Goal: Communication & Community: Answer question/provide support

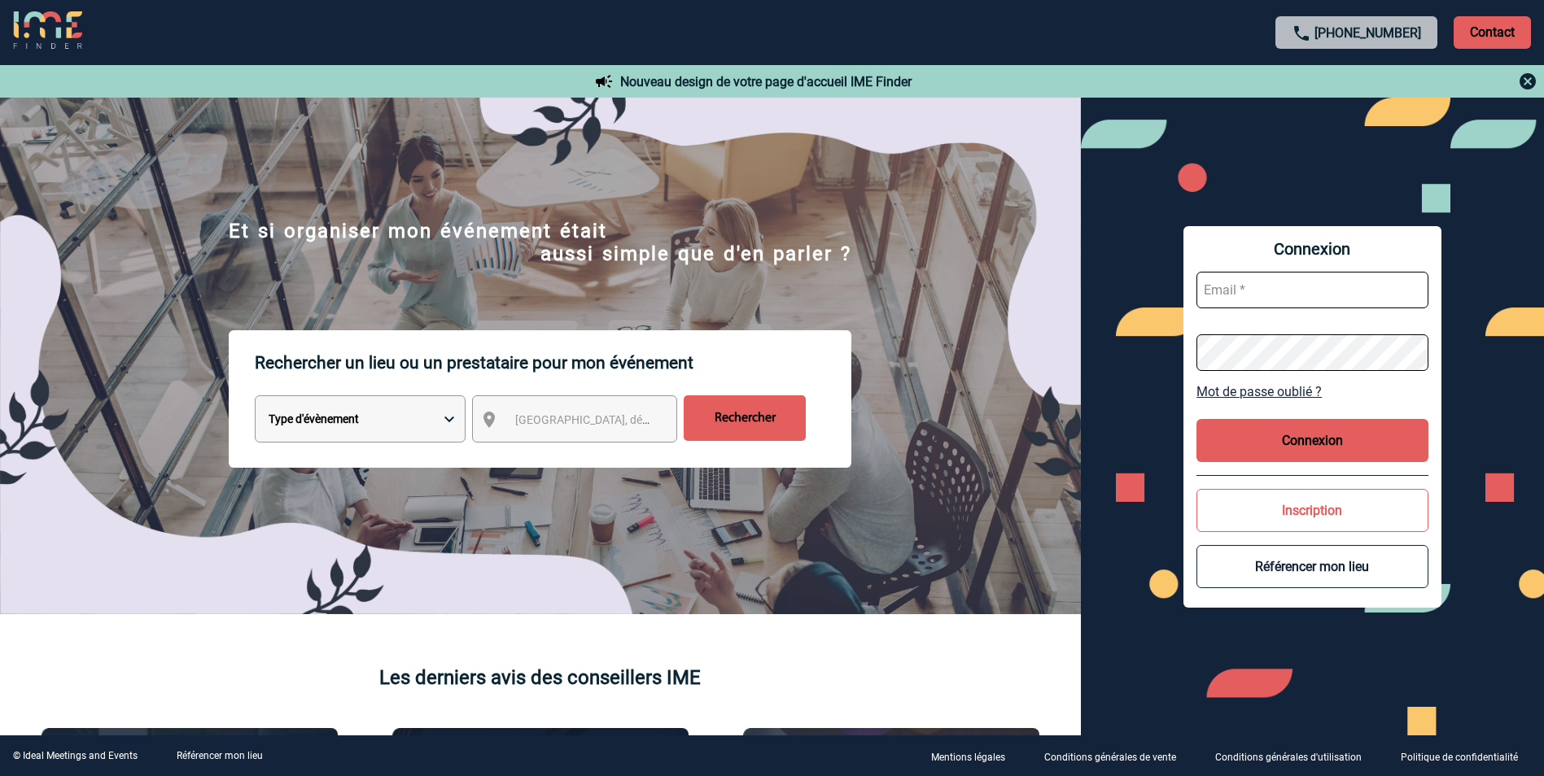
type input "yamina.benamara@mobilize-fs.com"
click at [1304, 445] on button "Connexion" at bounding box center [1312, 440] width 232 height 43
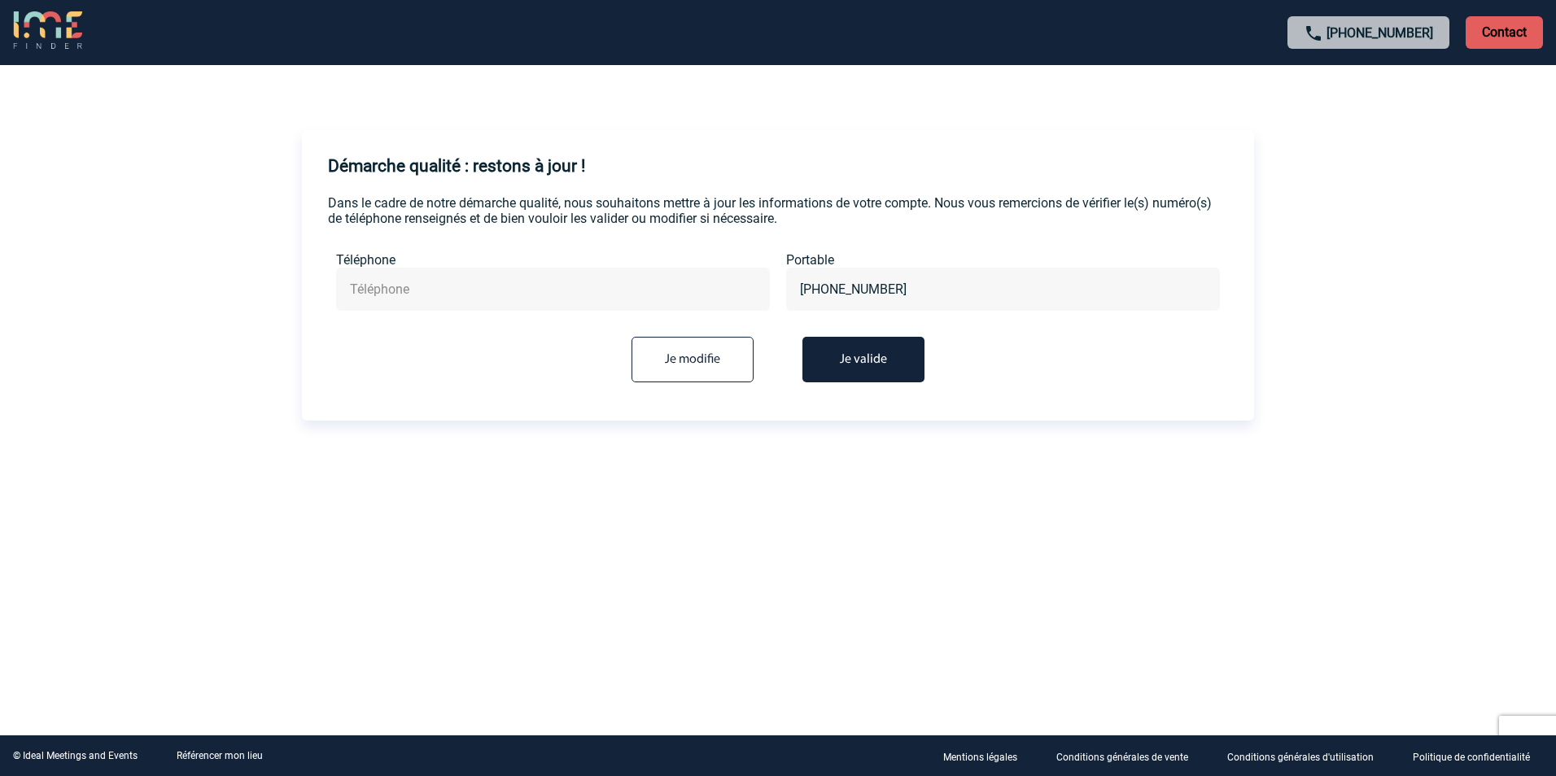
click at [846, 361] on button "Je valide" at bounding box center [864, 360] width 122 height 46
click at [867, 360] on button "Je valide" at bounding box center [864, 360] width 122 height 46
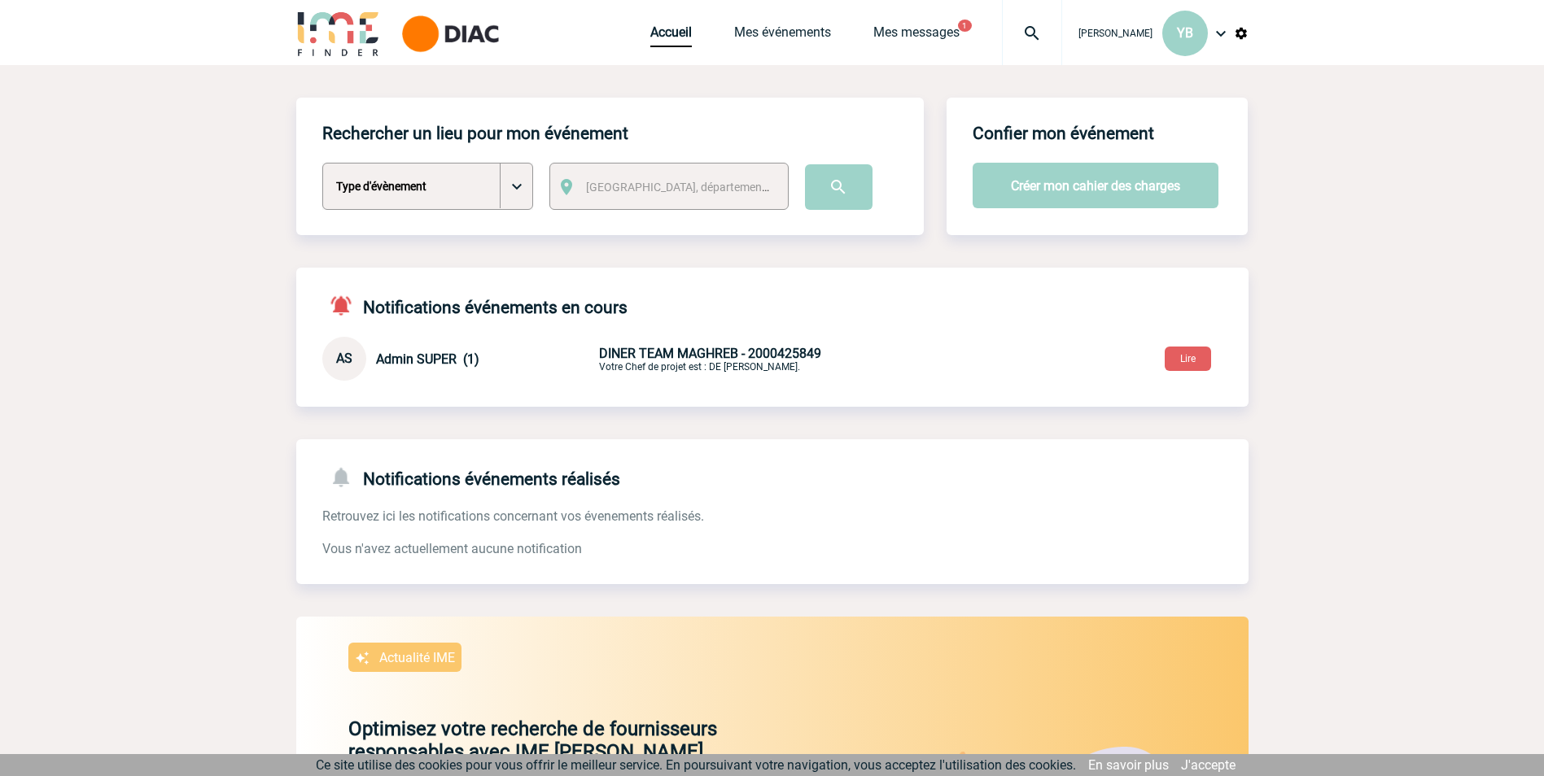
click at [644, 353] on span "DINER TEAM MAGHREB - 2000425849" at bounding box center [710, 353] width 222 height 15
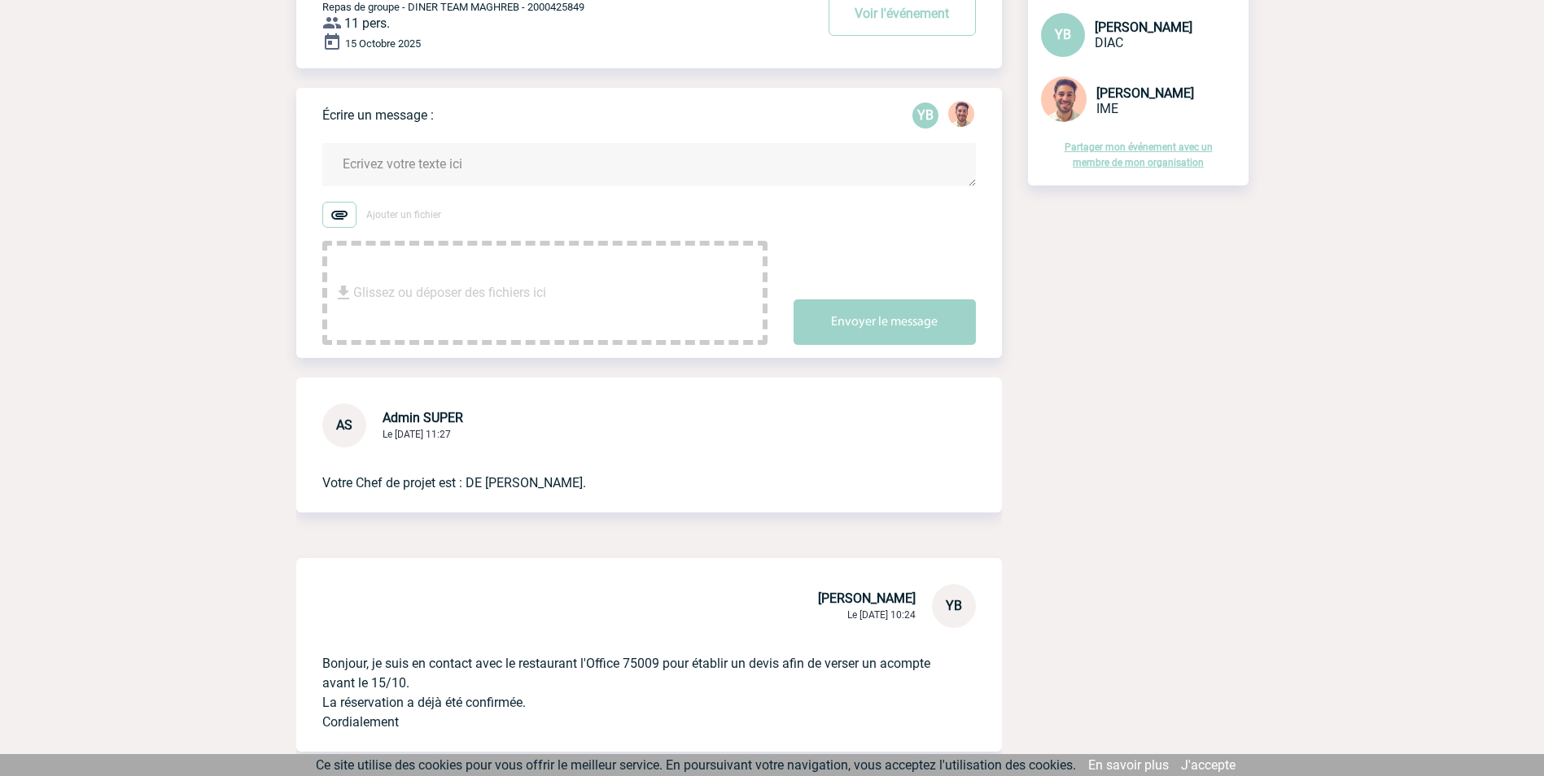
scroll to position [252, 0]
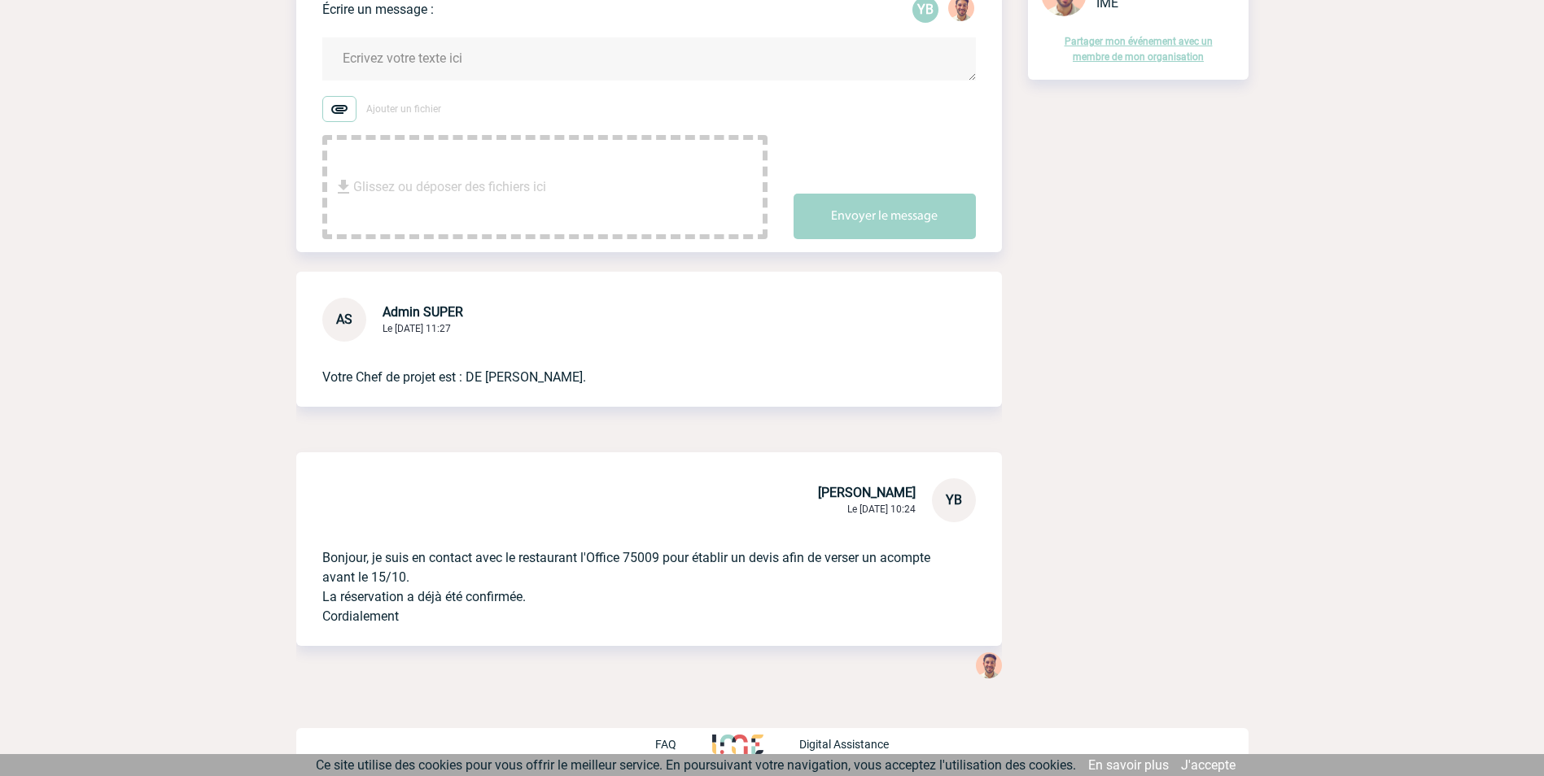
click at [414, 174] on span "Glissez ou déposer des fichiers ici" at bounding box center [449, 187] width 193 height 81
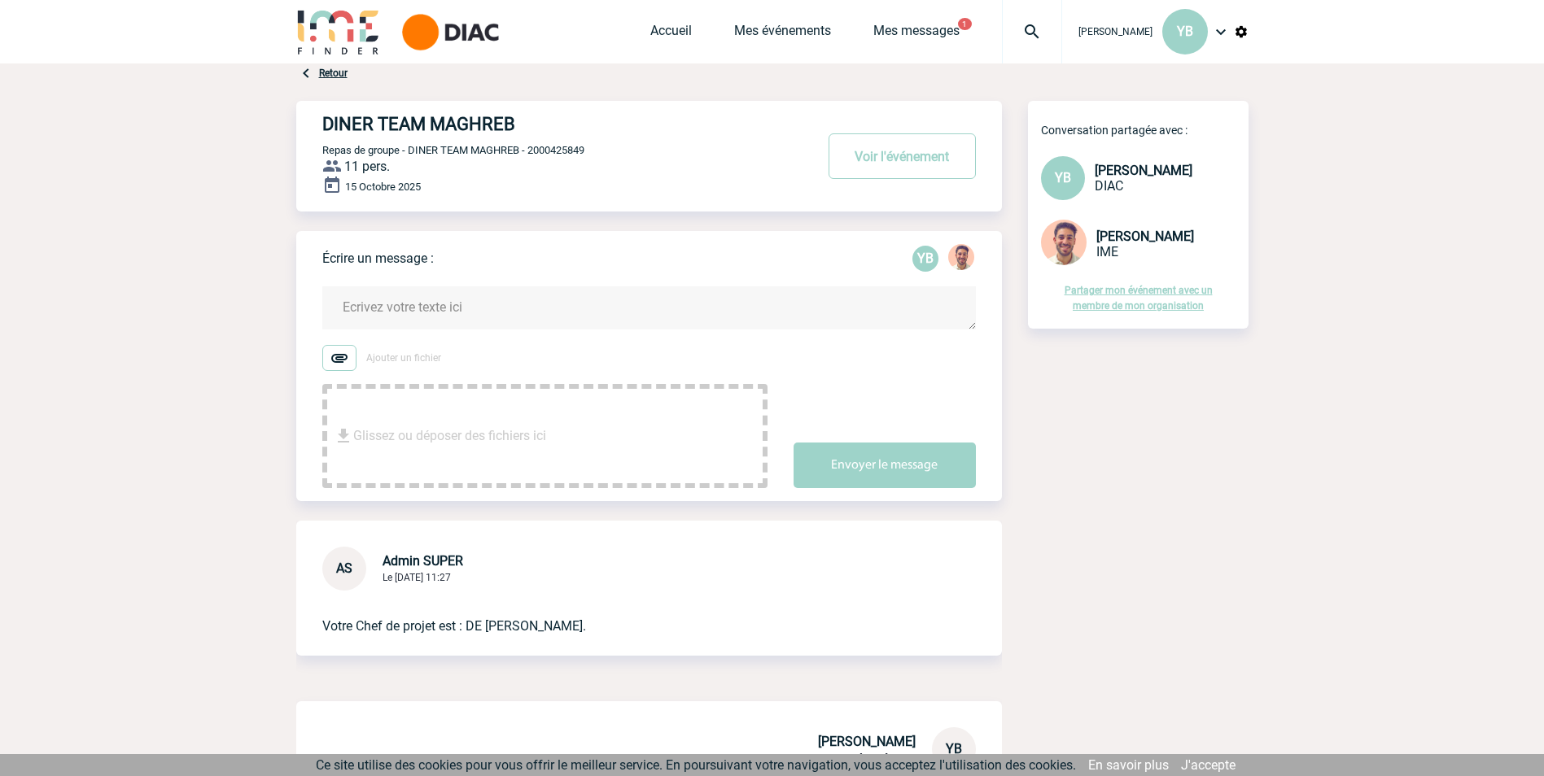
scroll to position [0, 0]
click at [874, 30] on link "Mes messages" at bounding box center [916, 35] width 86 height 23
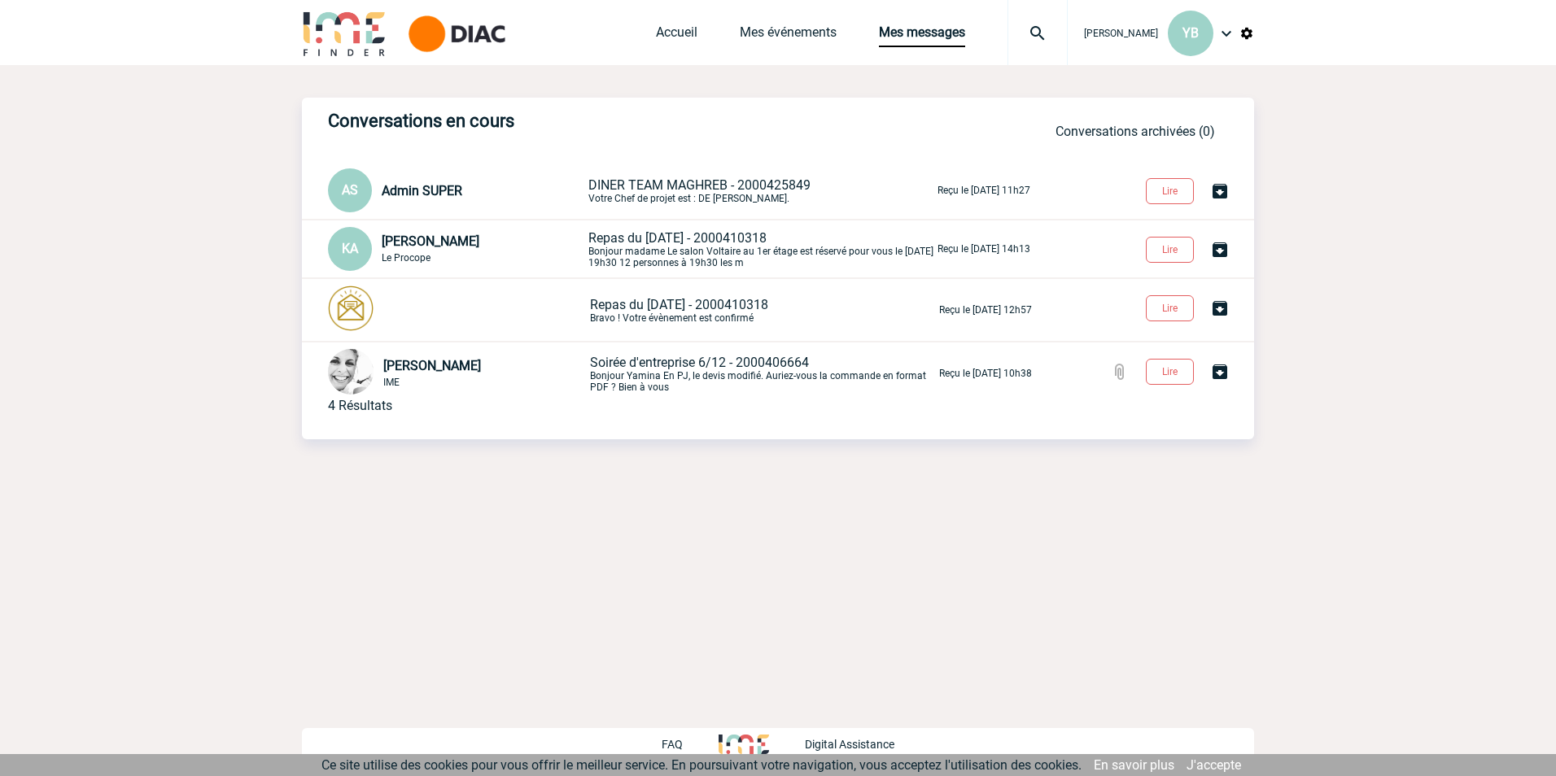
click at [732, 183] on span "DINER TEAM MAGHREB - 2000425849" at bounding box center [699, 184] width 222 height 15
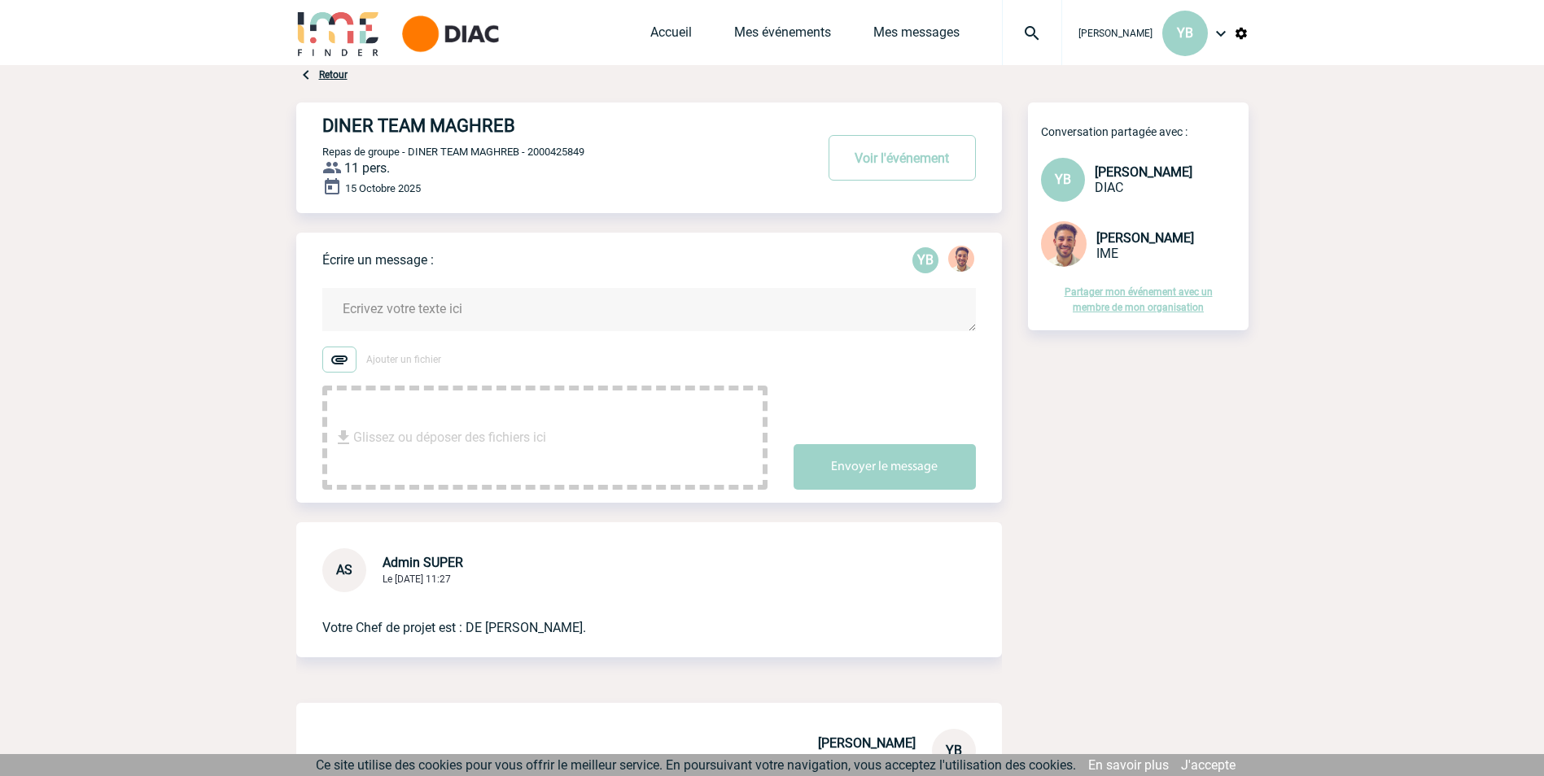
click at [456, 309] on textarea at bounding box center [649, 309] width 654 height 43
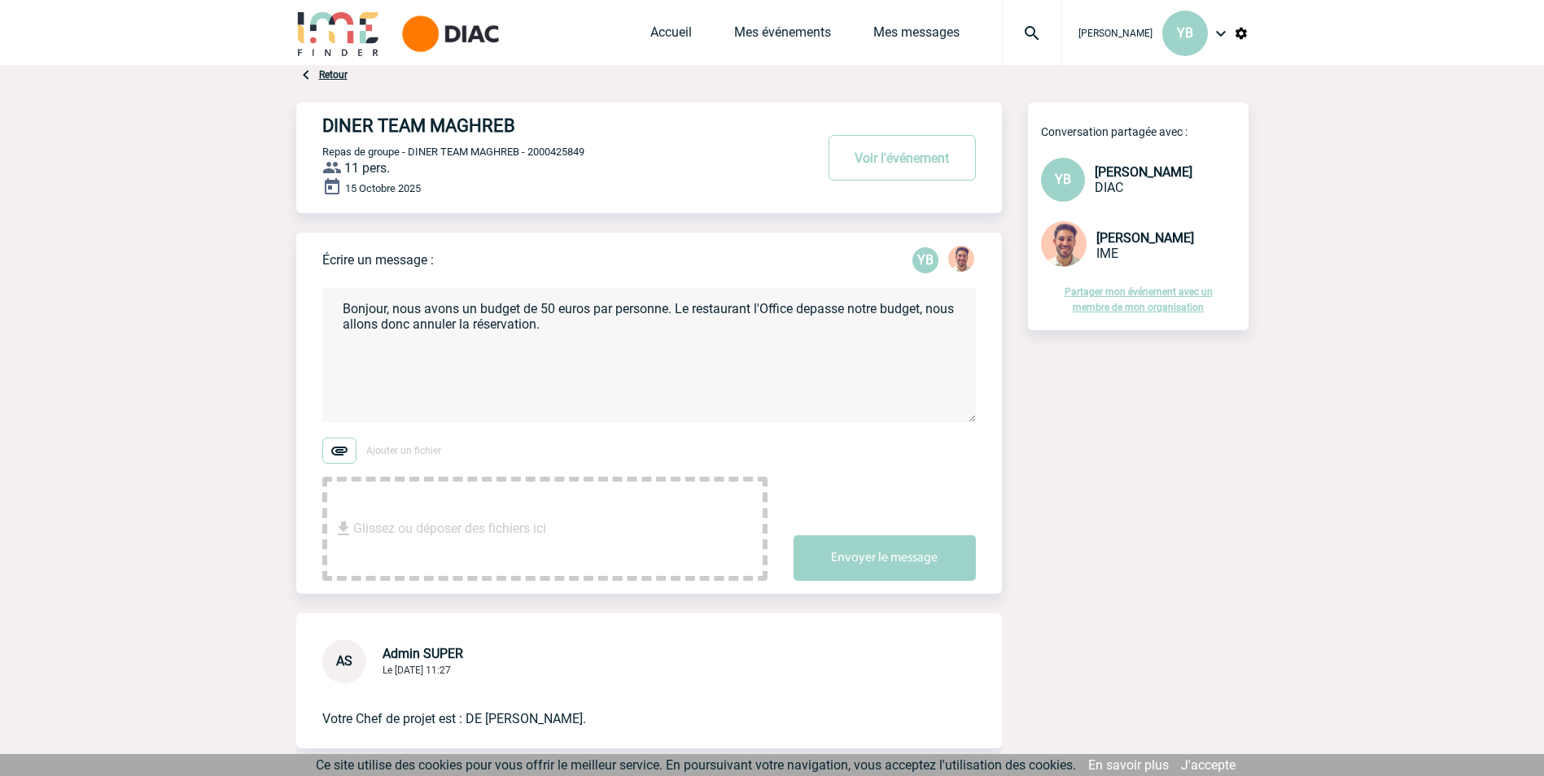
click at [595, 322] on textarea "Bonjour, nous avons un budget de 50 euros par personne. Le restaurant l'Office …" at bounding box center [649, 355] width 654 height 134
click at [430, 512] on span "Glissez ou déposer des fichiers ici" at bounding box center [449, 528] width 193 height 81
click at [697, 350] on textarea "Bonjour, nous avons un budget de 50 euros par personne. Le restaurant l'Office …" at bounding box center [649, 355] width 654 height 134
click at [829, 320] on textarea "Bonjour, nous avons un budget de 50 euros par personne. Le restaurant l'Office …" at bounding box center [649, 355] width 654 height 134
drag, startPoint x: 673, startPoint y: 310, endPoint x: 392, endPoint y: 316, distance: 280.9
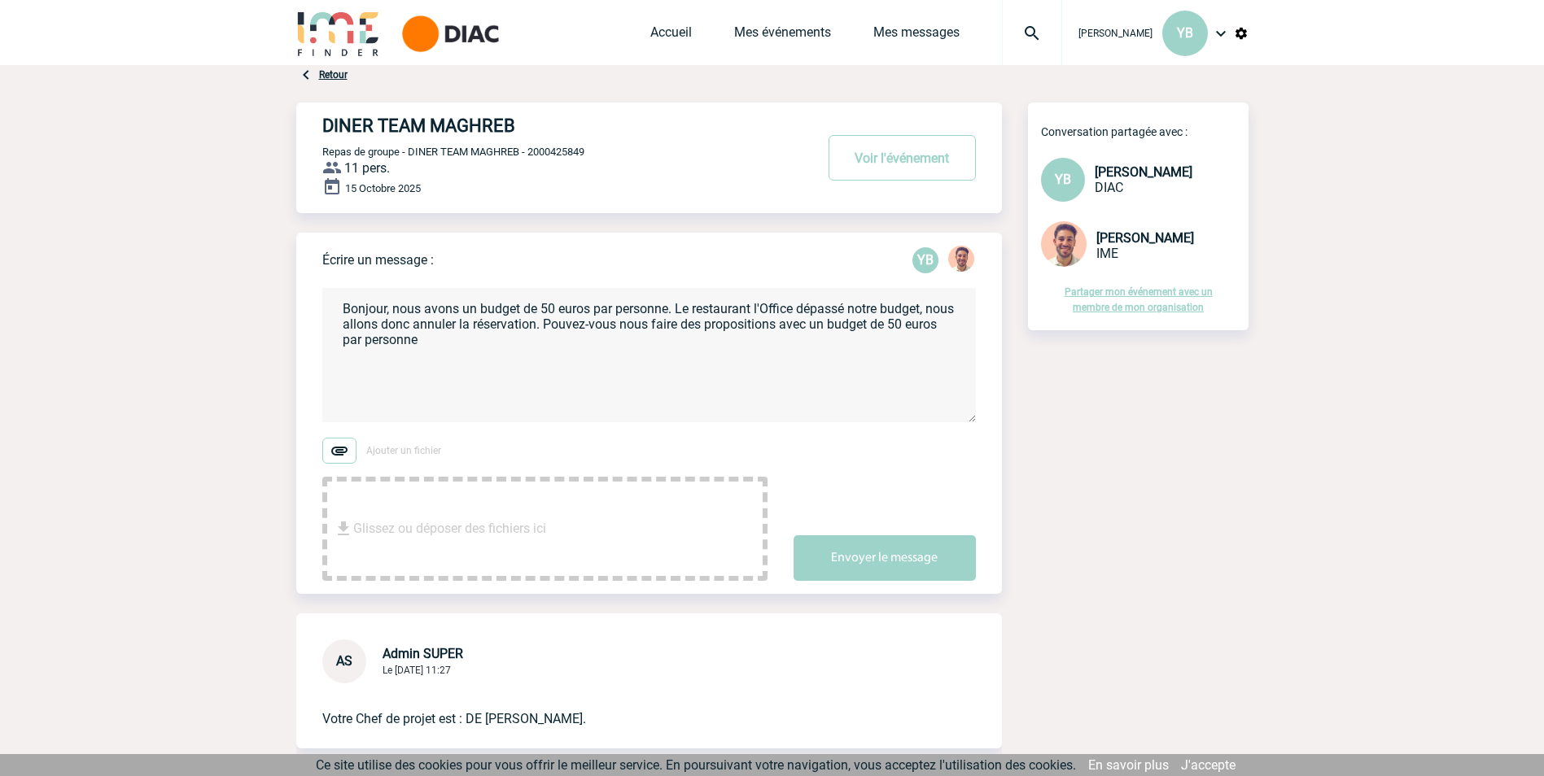
click at [392, 316] on textarea "Bonjour, nous avons un budget de 50 euros par personne. Le restaurant l'Office …" at bounding box center [649, 355] width 654 height 134
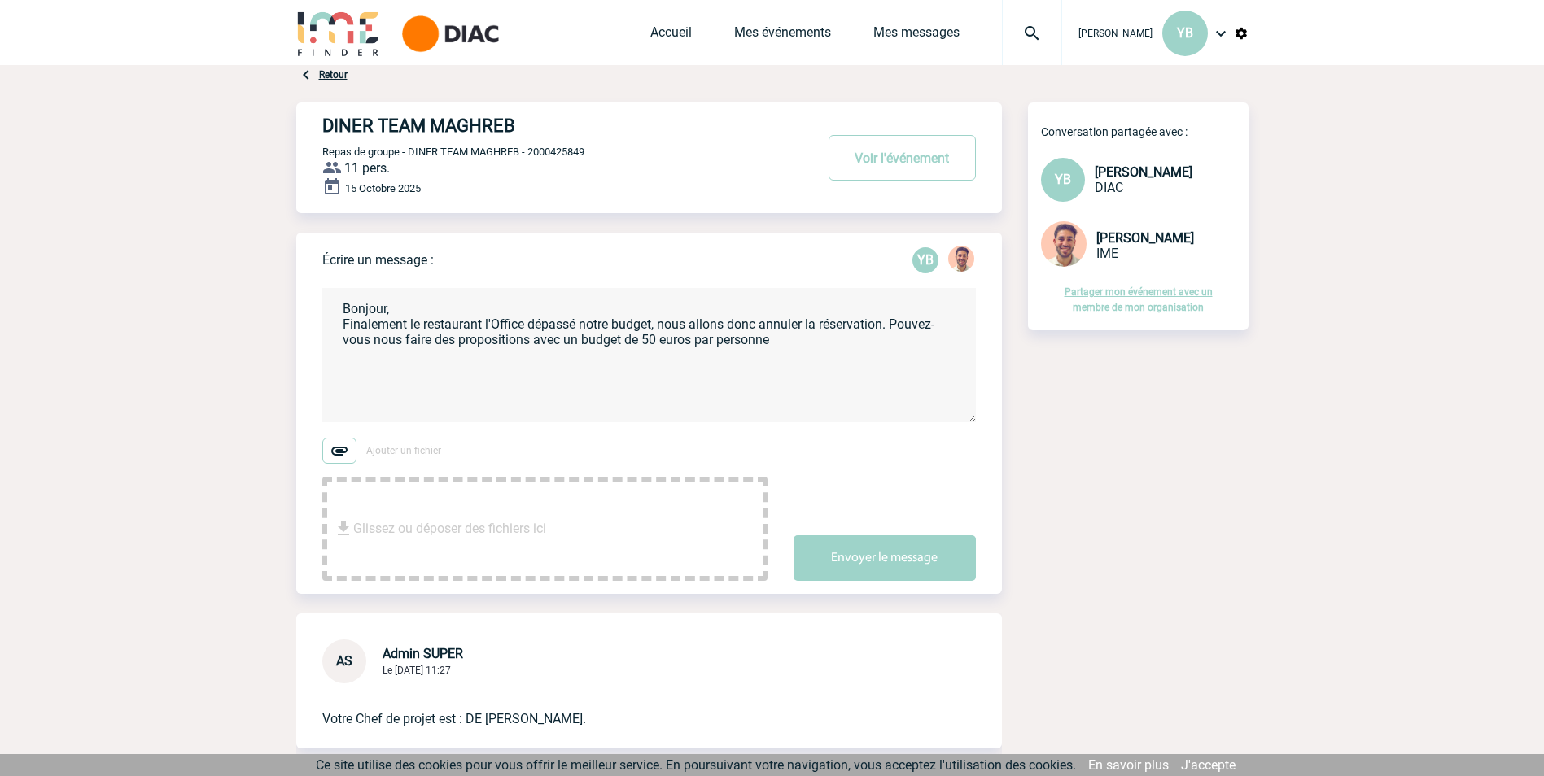
click at [575, 327] on textarea "Bonjour, Finalement le restaurant l'Office dépassé notre budget, nous allons do…" at bounding box center [649, 355] width 654 height 134
click at [889, 326] on textarea "Bonjour, Finalement le restaurant l'Office dépasse notre budget, nous allons do…" at bounding box center [649, 355] width 654 height 134
click at [837, 344] on textarea "Bonjour, Finalement le restaurant l'Office dépasse notre budget, nous allons do…" at bounding box center [649, 355] width 654 height 134
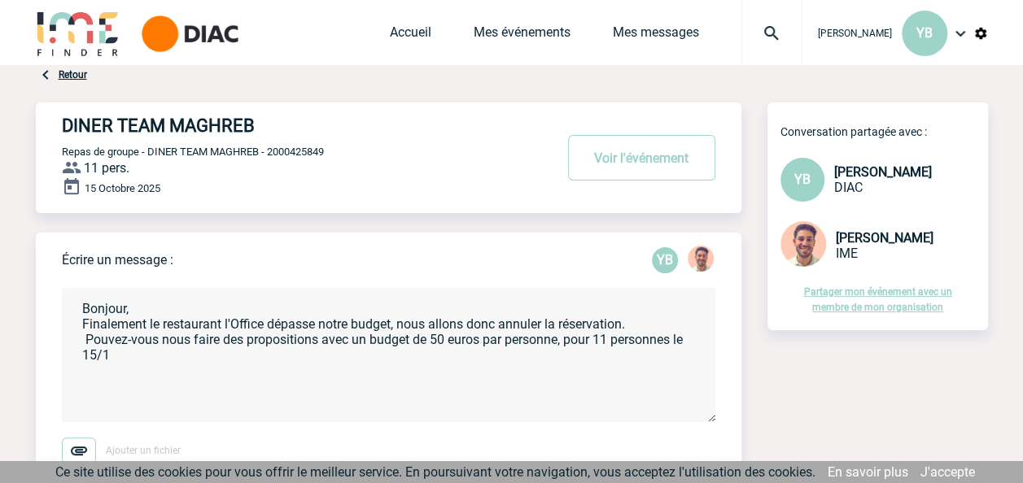
click at [127, 365] on textarea "Bonjour, Finalement le restaurant l'Office dépasse notre budget, nous allons do…" at bounding box center [389, 355] width 654 height 134
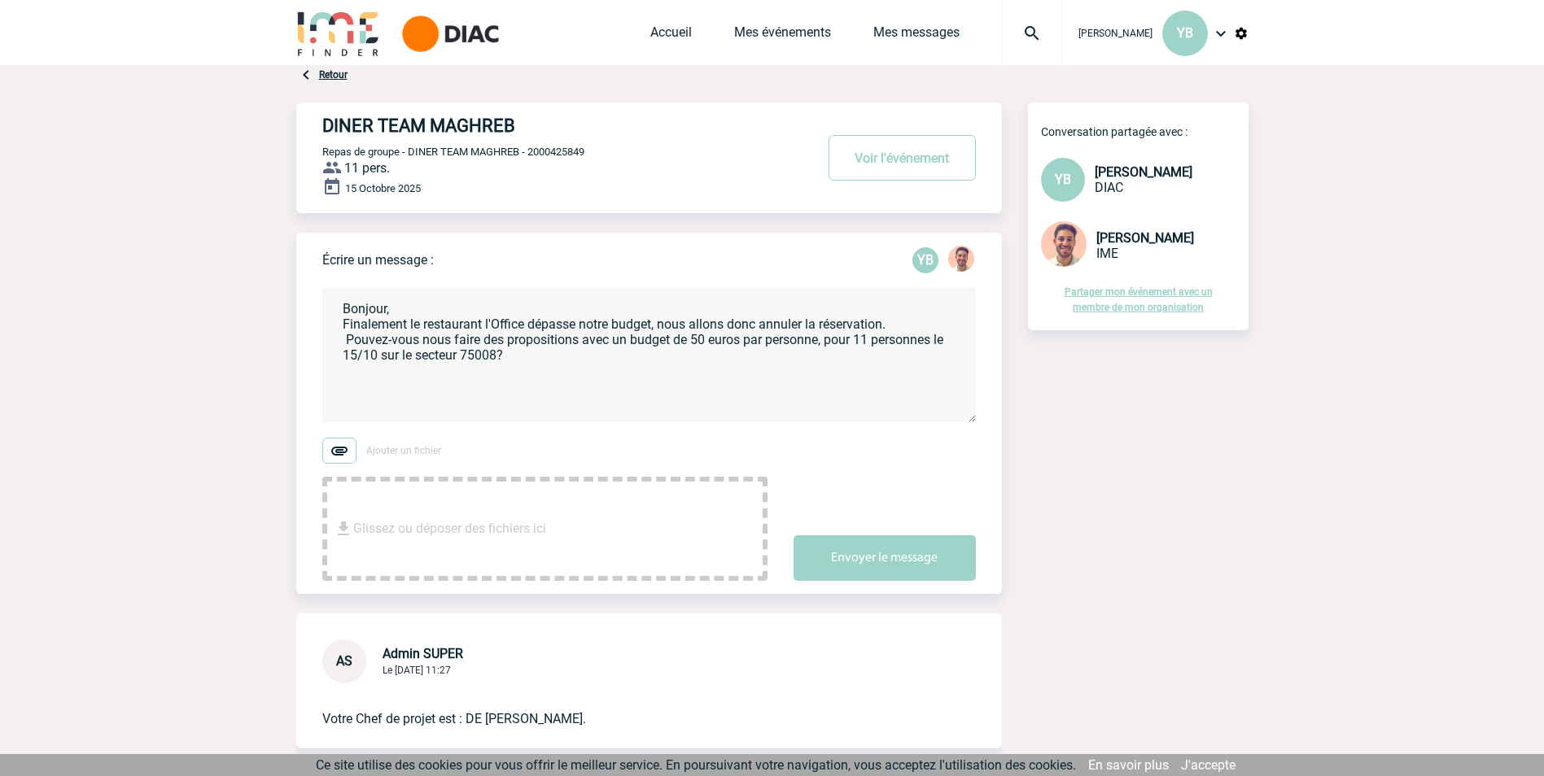
click at [531, 360] on textarea "Bonjour, Finalement le restaurant l'Office dépasse notre budget, nous allons do…" at bounding box center [649, 355] width 654 height 134
type textarea "Bonjour, Finalement le restaurant l'Office dépasse notre budget, nous allons do…"
click at [585, 439] on form "Bonjour, Finalement le restaurant l'Office dépasse notre budget, nous allons do…" at bounding box center [662, 424] width 680 height 313
click at [891, 562] on button "Envoyer le message" at bounding box center [885, 559] width 182 height 46
